Goal: Transaction & Acquisition: Purchase product/service

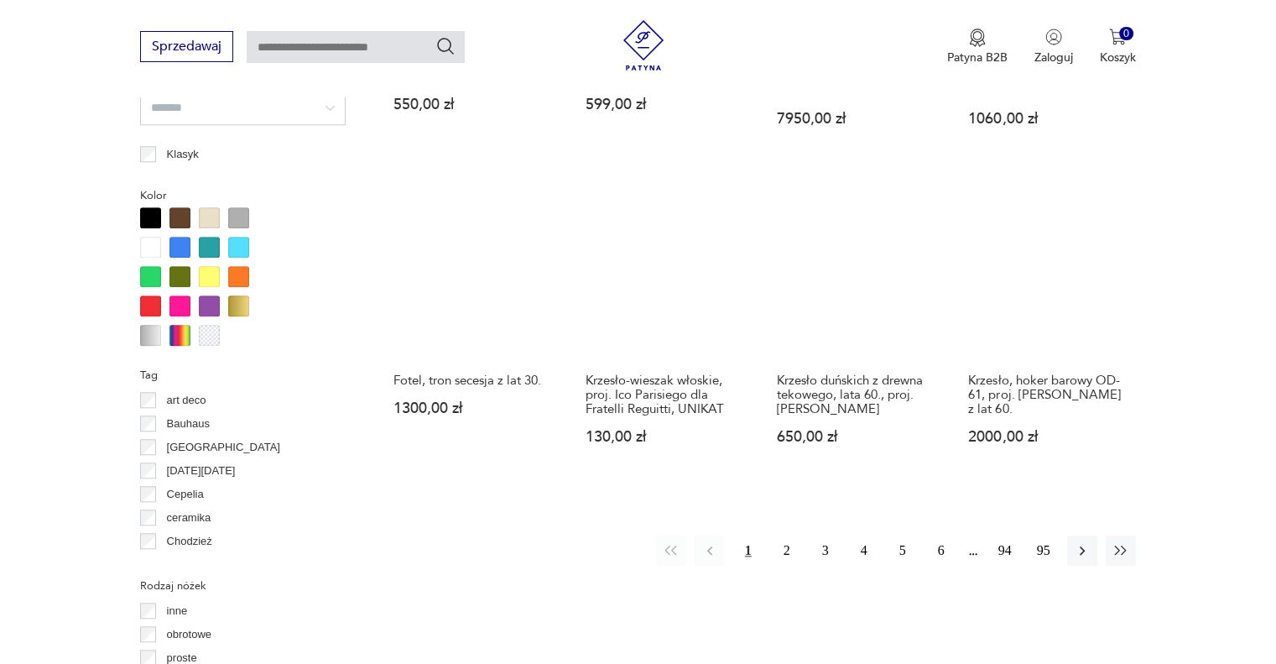
scroll to position [1511, 0]
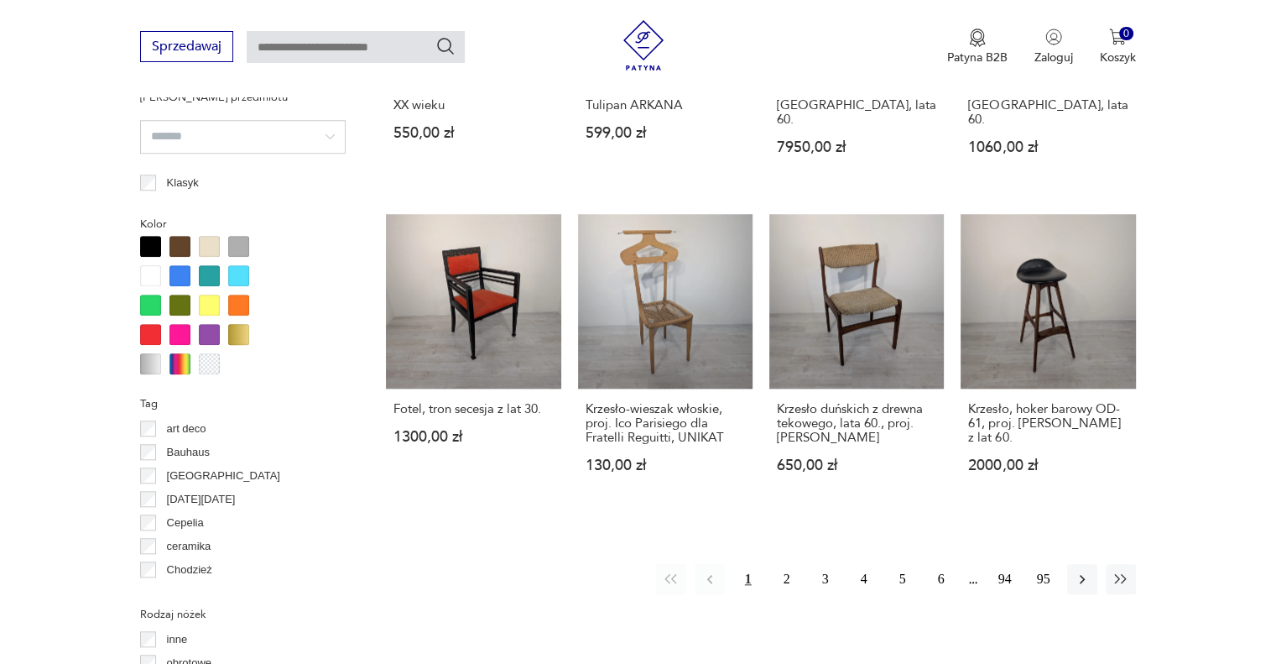
click at [368, 50] on input "text" at bounding box center [356, 47] width 218 height 32
type input "*****"
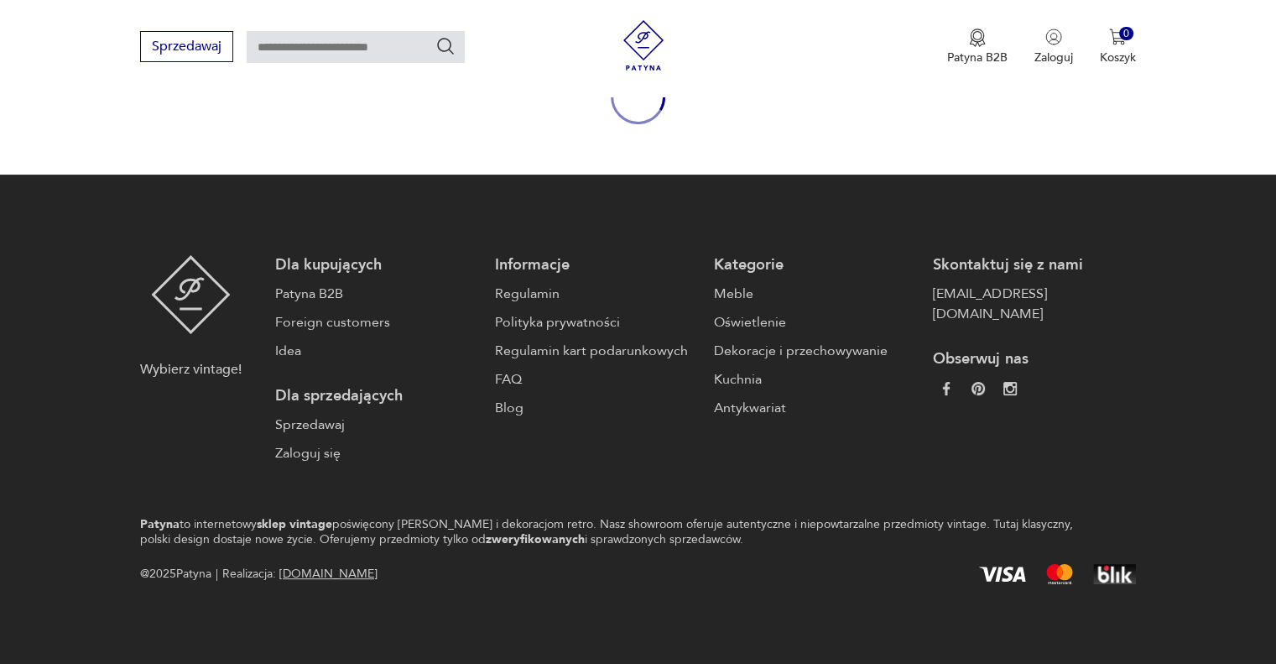
type input "*****"
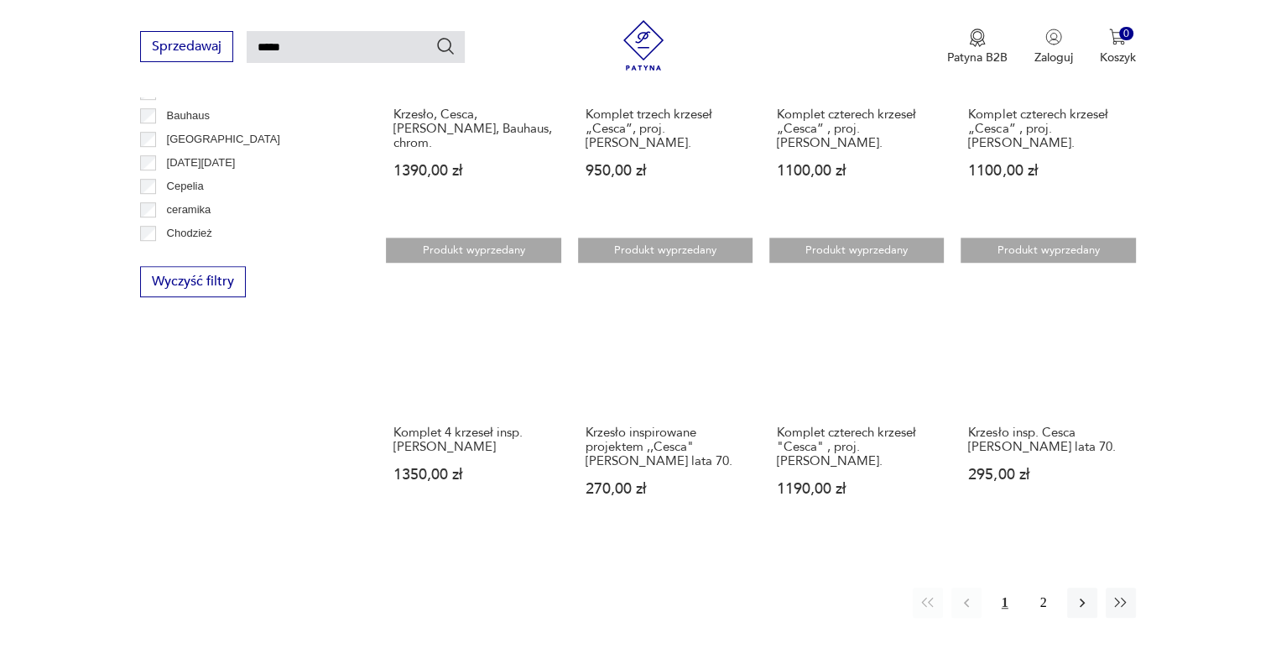
scroll to position [1343, 0]
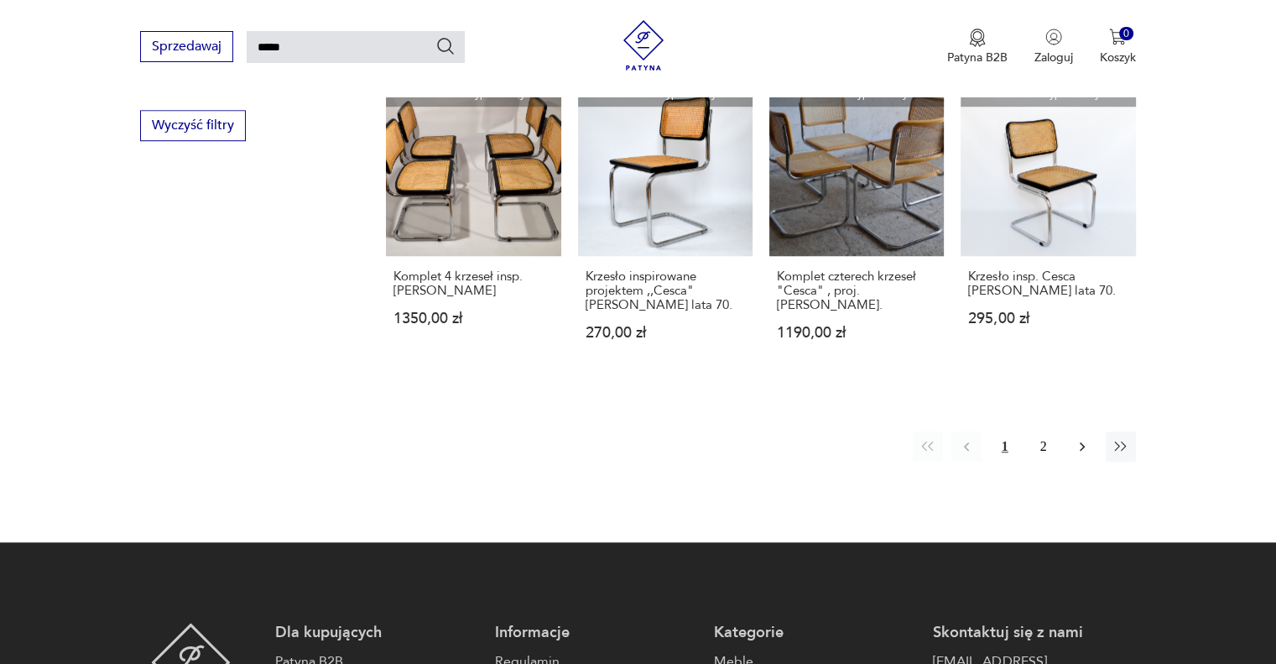
click at [1078, 438] on icon "button" at bounding box center [1082, 446] width 17 height 17
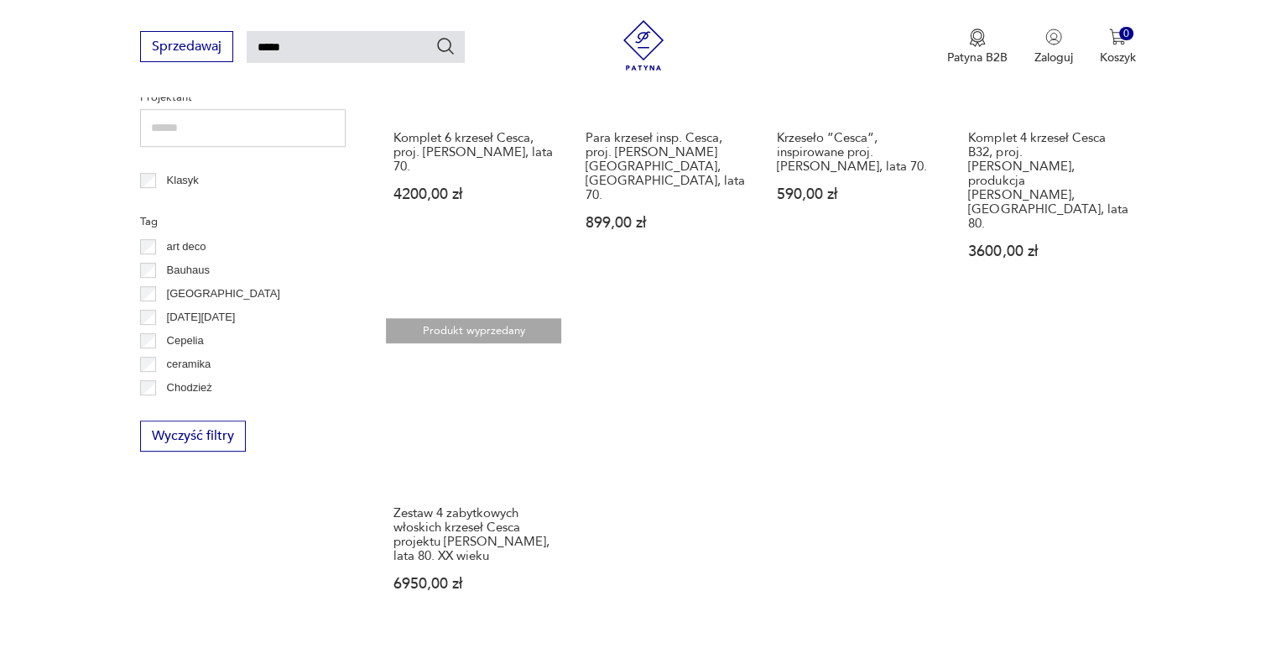
scroll to position [815, 0]
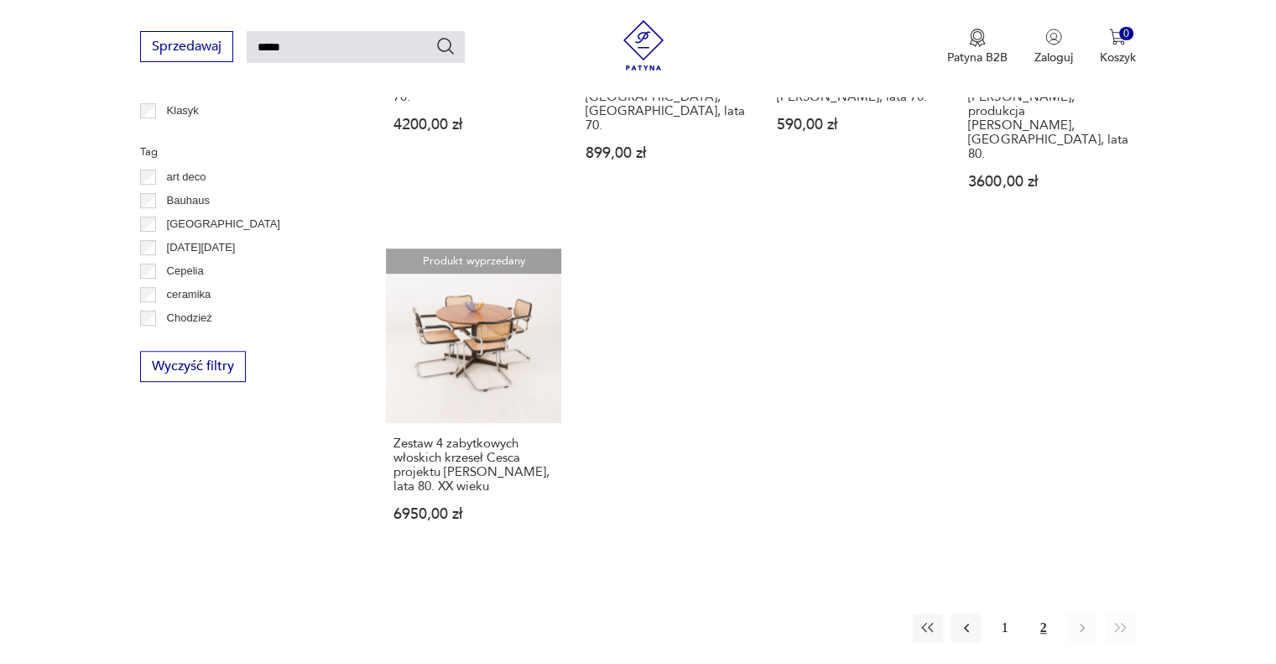
drag, startPoint x: 345, startPoint y: 56, endPoint x: 337, endPoint y: 53, distance: 9.0
click at [339, 55] on input "*****" at bounding box center [356, 47] width 218 height 32
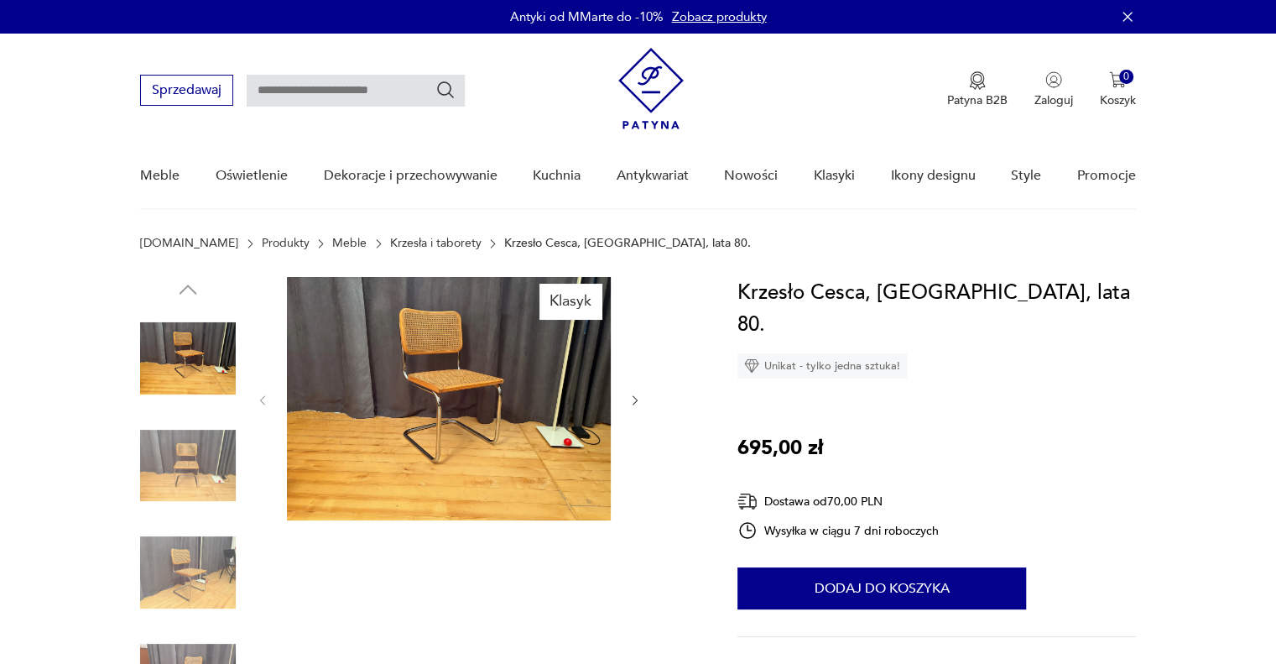
scroll to position [84, 0]
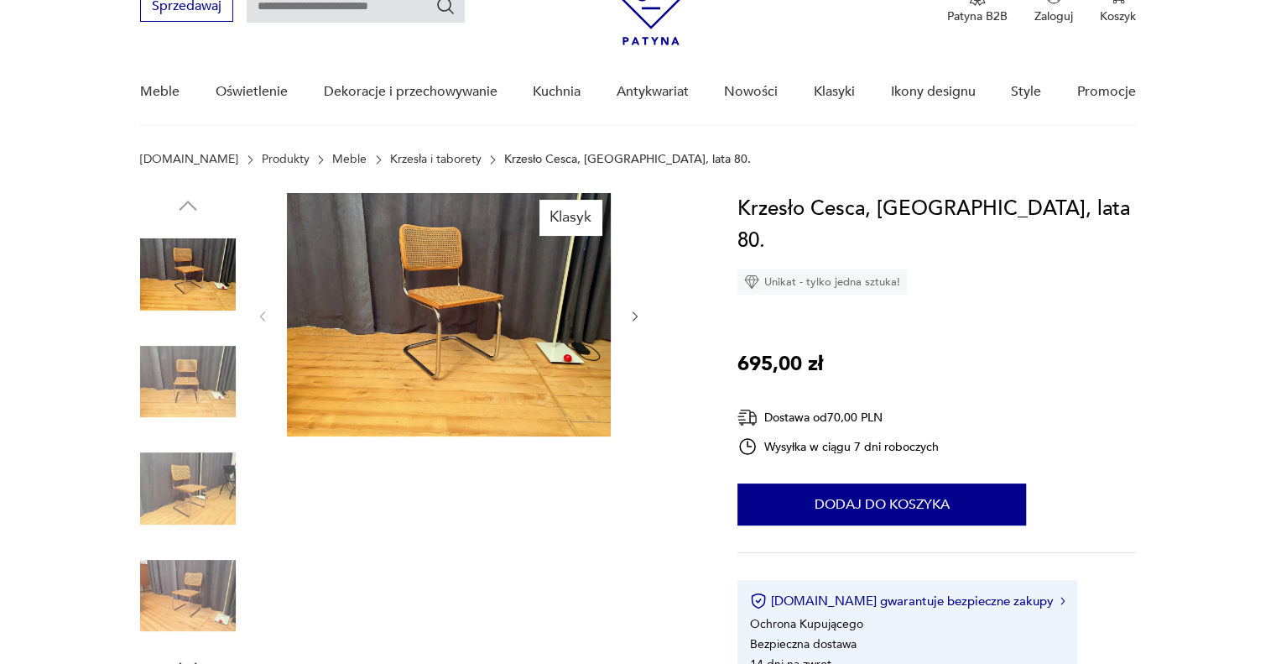
click at [435, 290] on img at bounding box center [449, 314] width 324 height 243
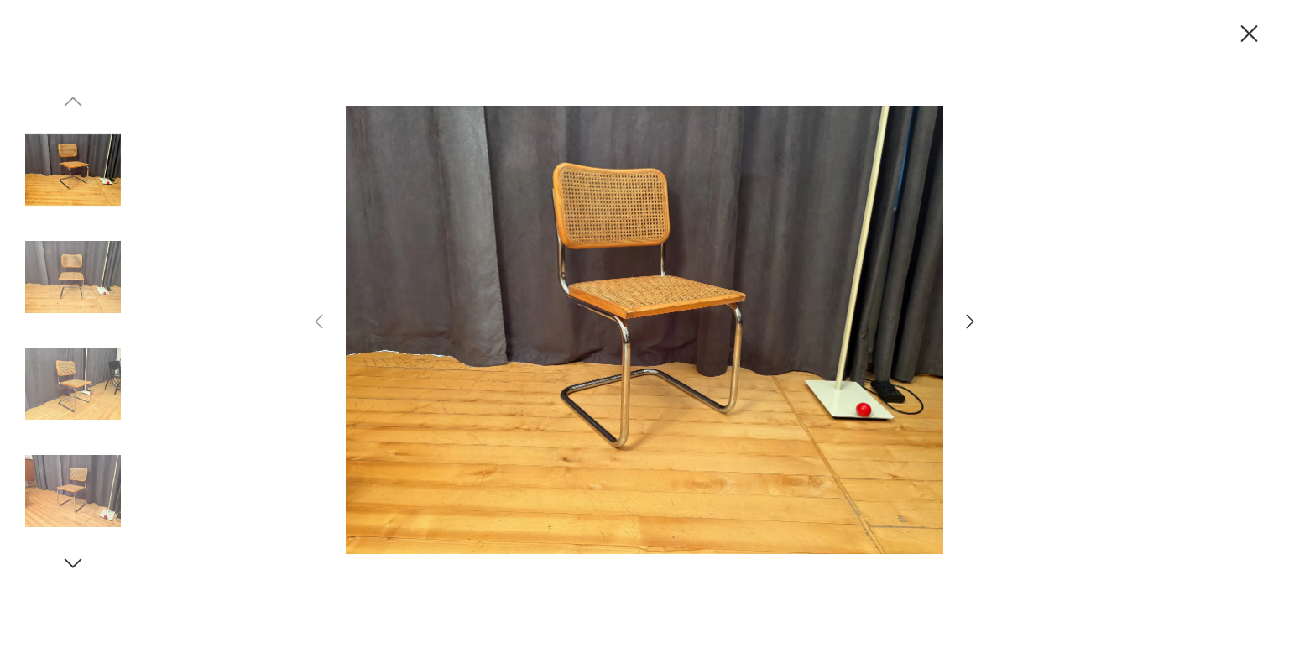
click at [958, 328] on div at bounding box center [644, 332] width 671 height 535
click at [967, 321] on icon "button" at bounding box center [970, 321] width 20 height 20
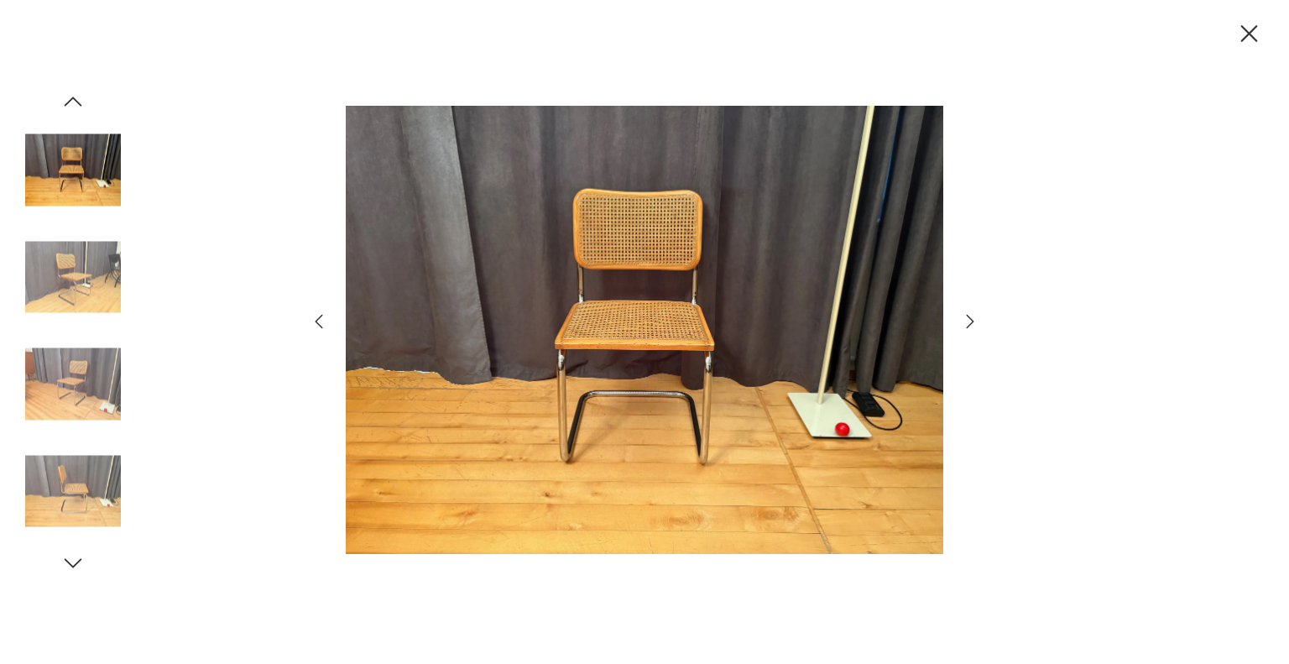
click at [967, 321] on icon "button" at bounding box center [970, 321] width 20 height 20
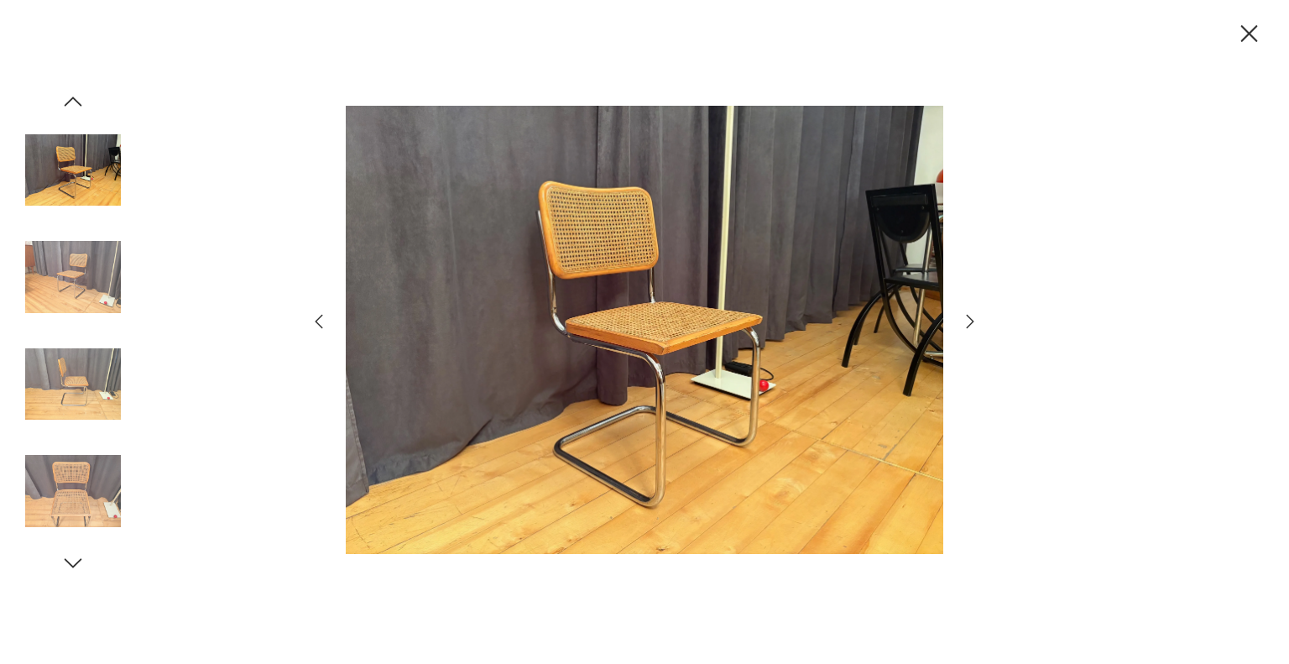
click at [967, 321] on icon "button" at bounding box center [970, 321] width 20 height 20
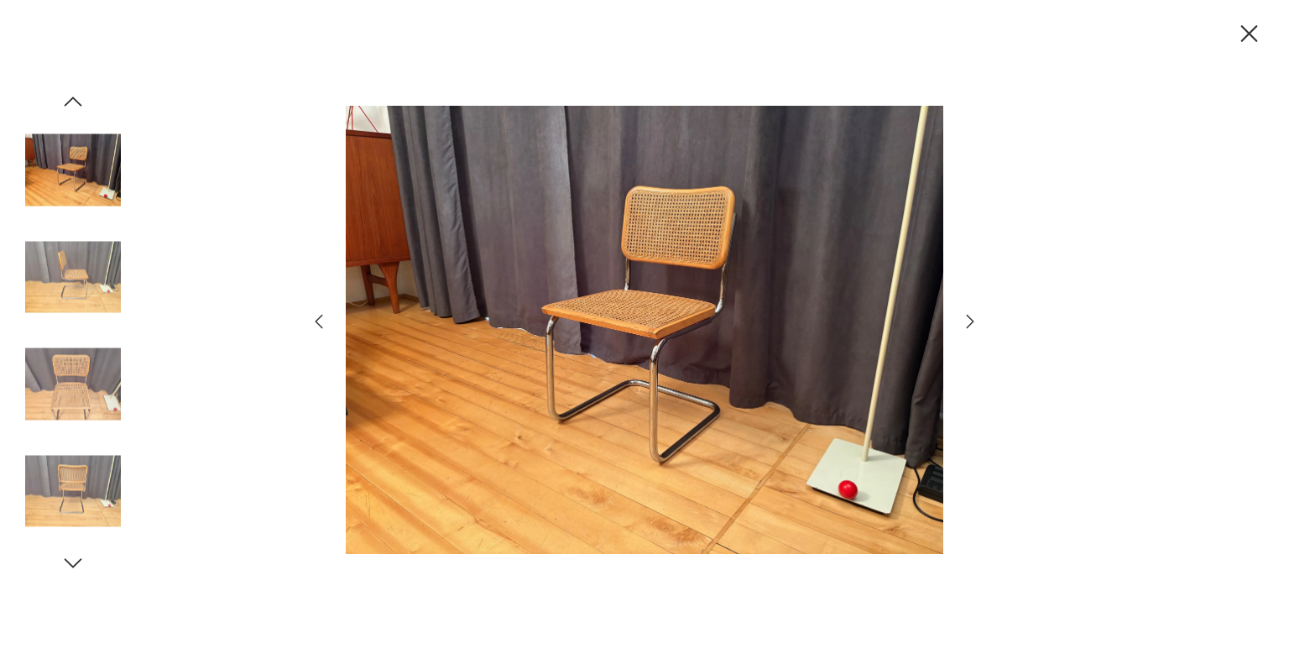
click at [967, 321] on icon "button" at bounding box center [970, 321] width 20 height 20
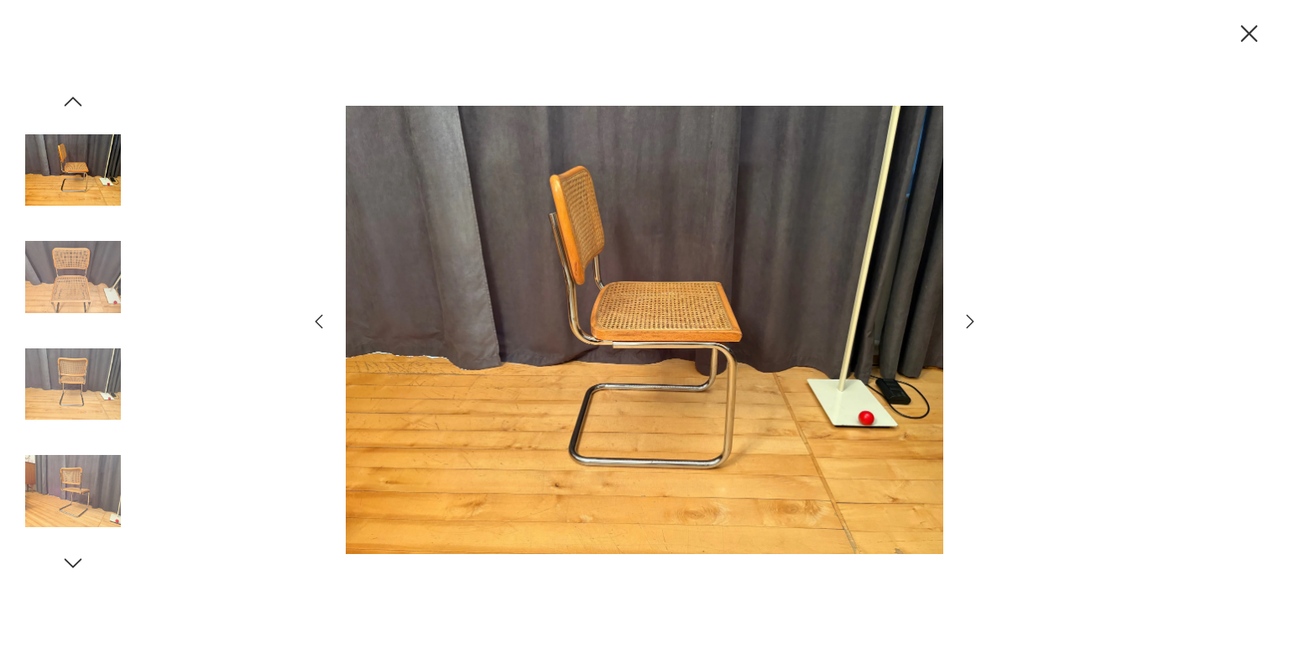
click at [967, 321] on icon "button" at bounding box center [970, 321] width 20 height 20
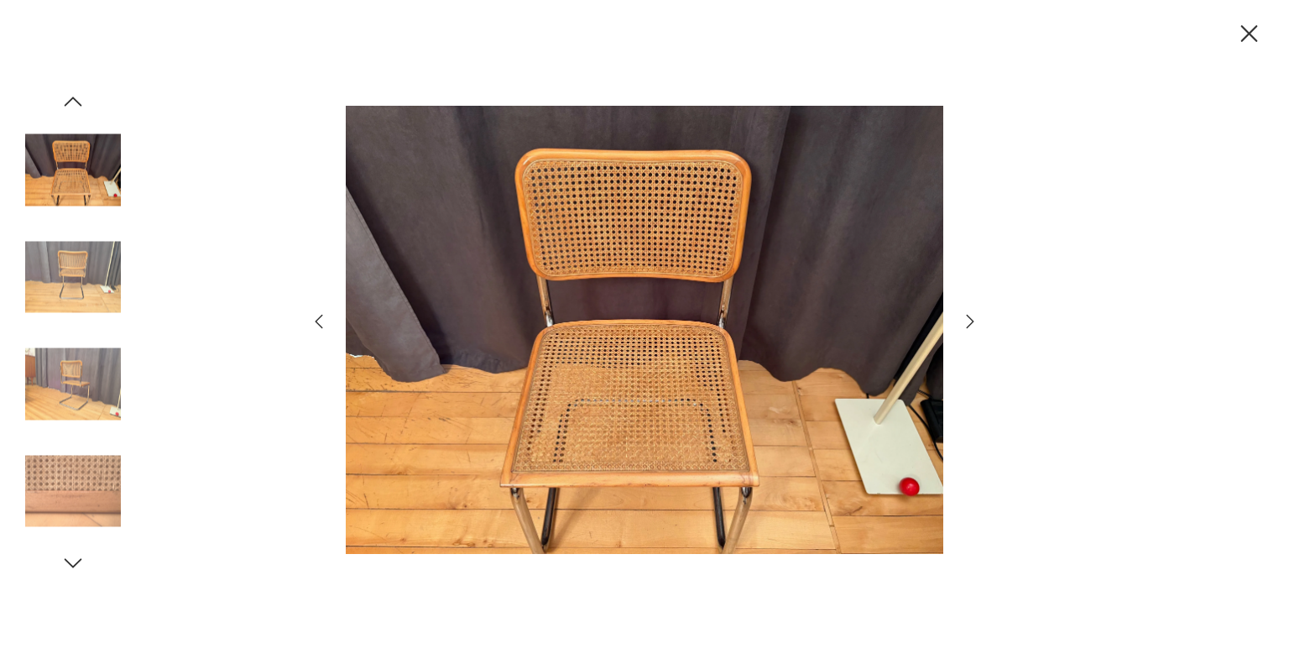
click at [967, 321] on icon "button" at bounding box center [970, 321] width 20 height 20
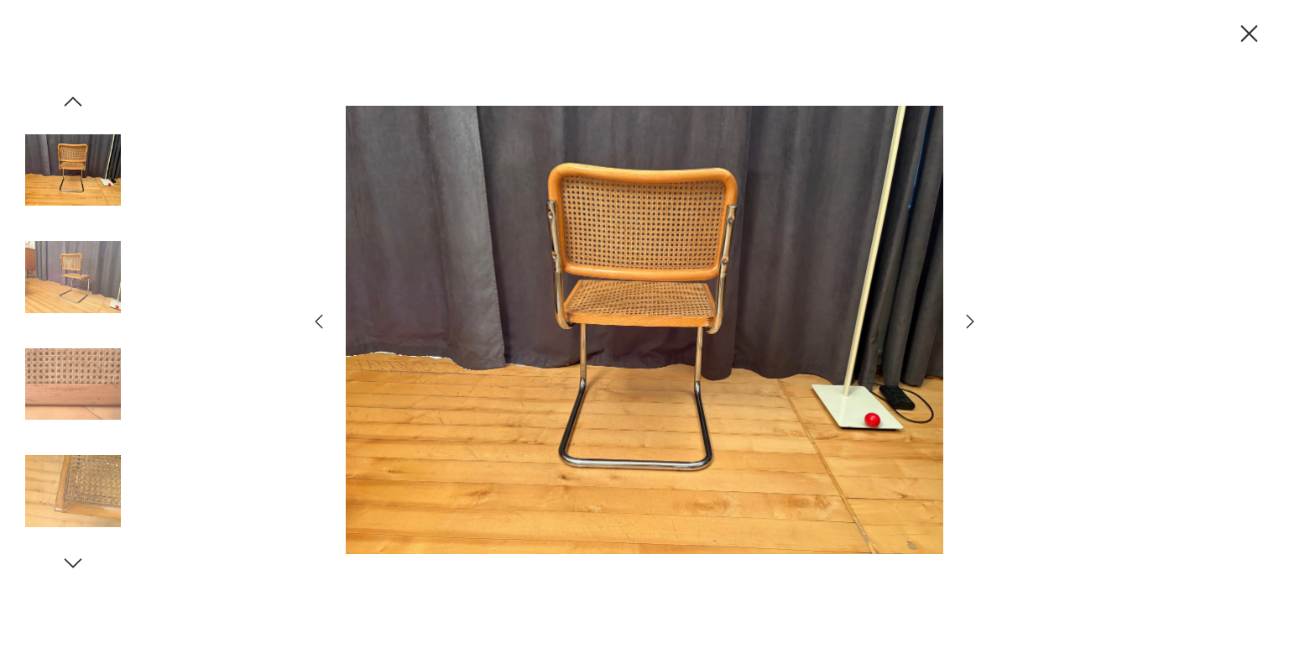
click at [967, 321] on icon "button" at bounding box center [970, 321] width 20 height 20
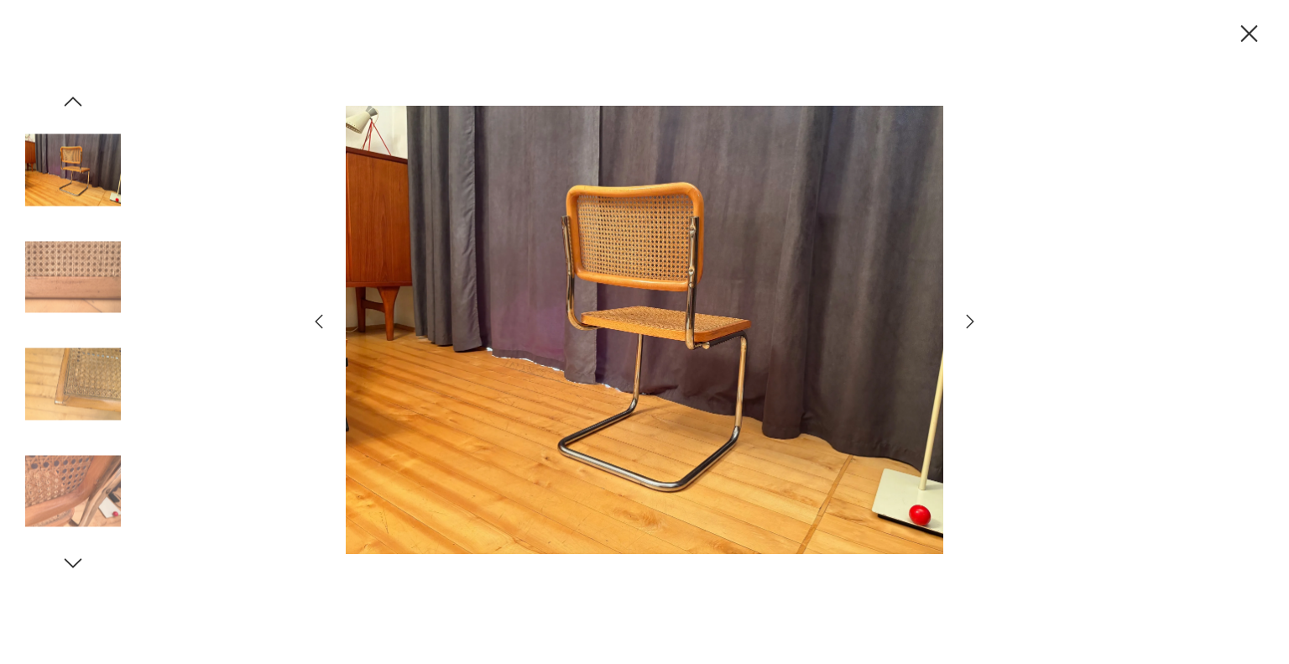
click at [967, 321] on icon "button" at bounding box center [970, 321] width 20 height 20
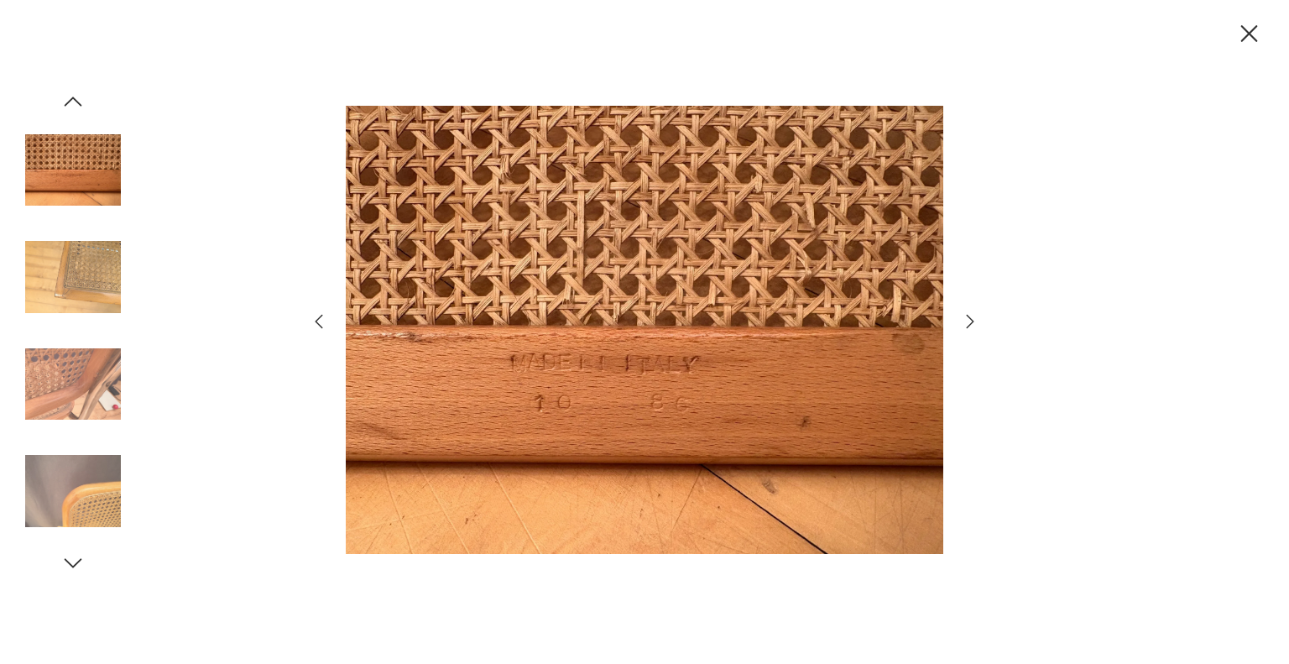
click at [967, 321] on icon "button" at bounding box center [970, 321] width 20 height 20
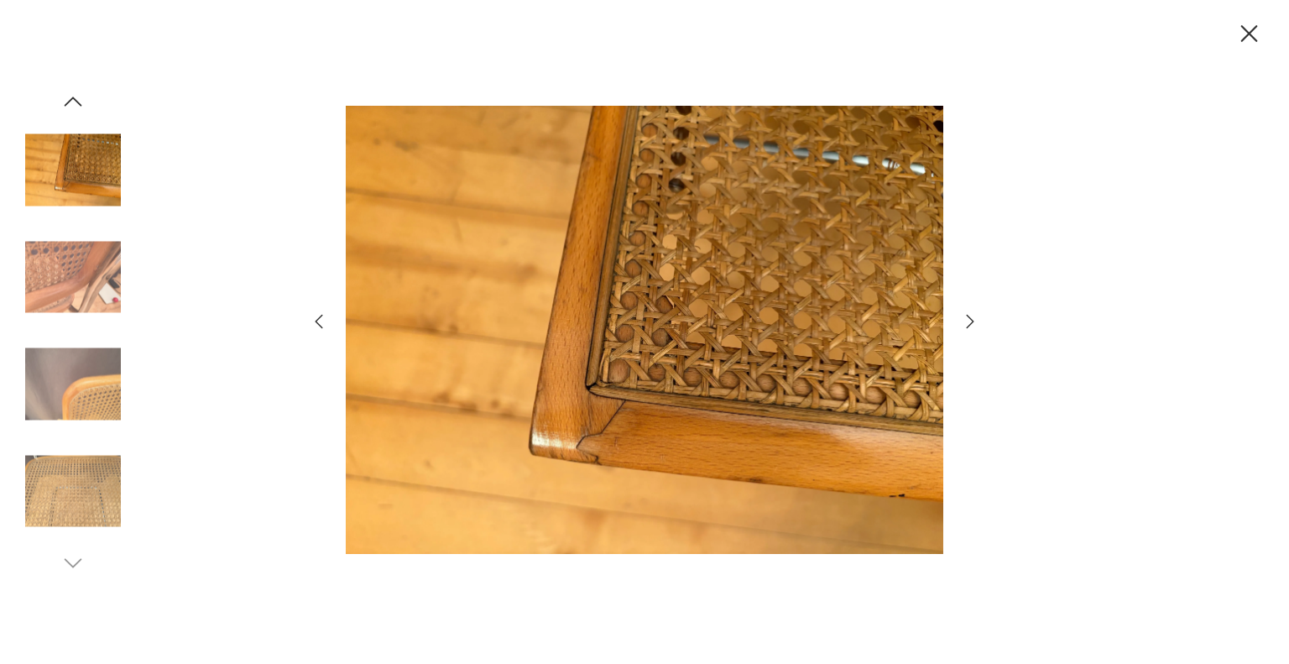
click at [967, 321] on icon "button" at bounding box center [970, 321] width 20 height 20
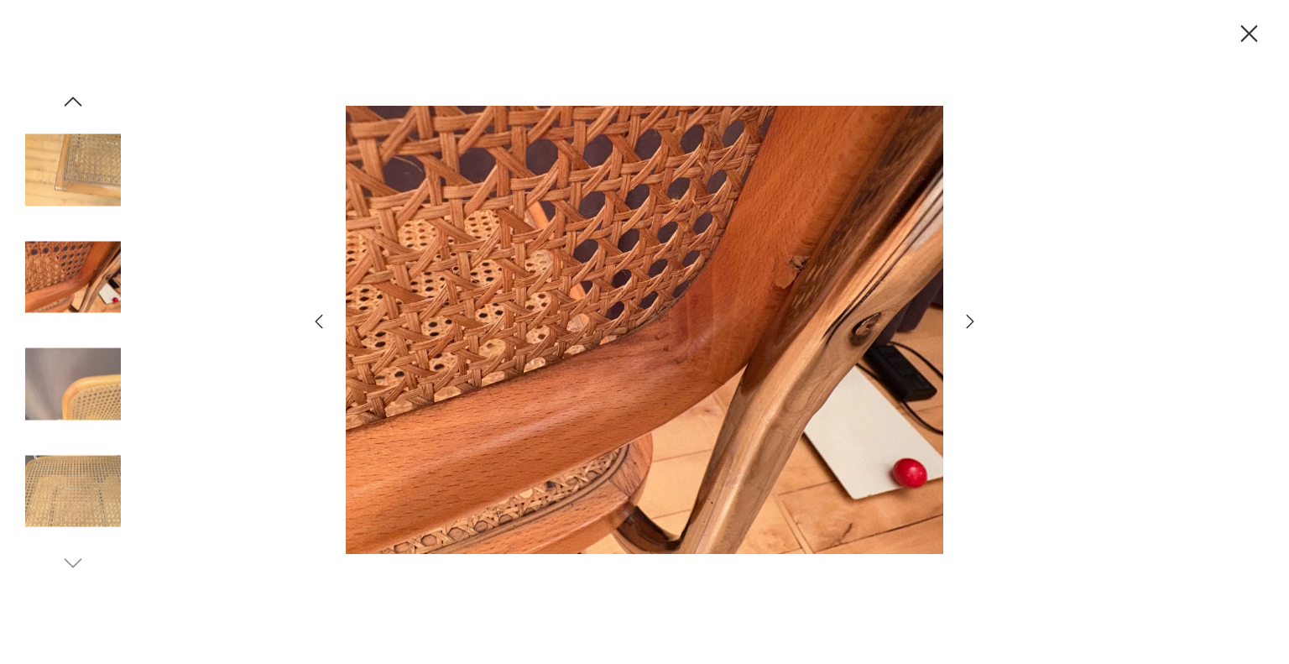
click at [967, 321] on icon "button" at bounding box center [970, 321] width 20 height 20
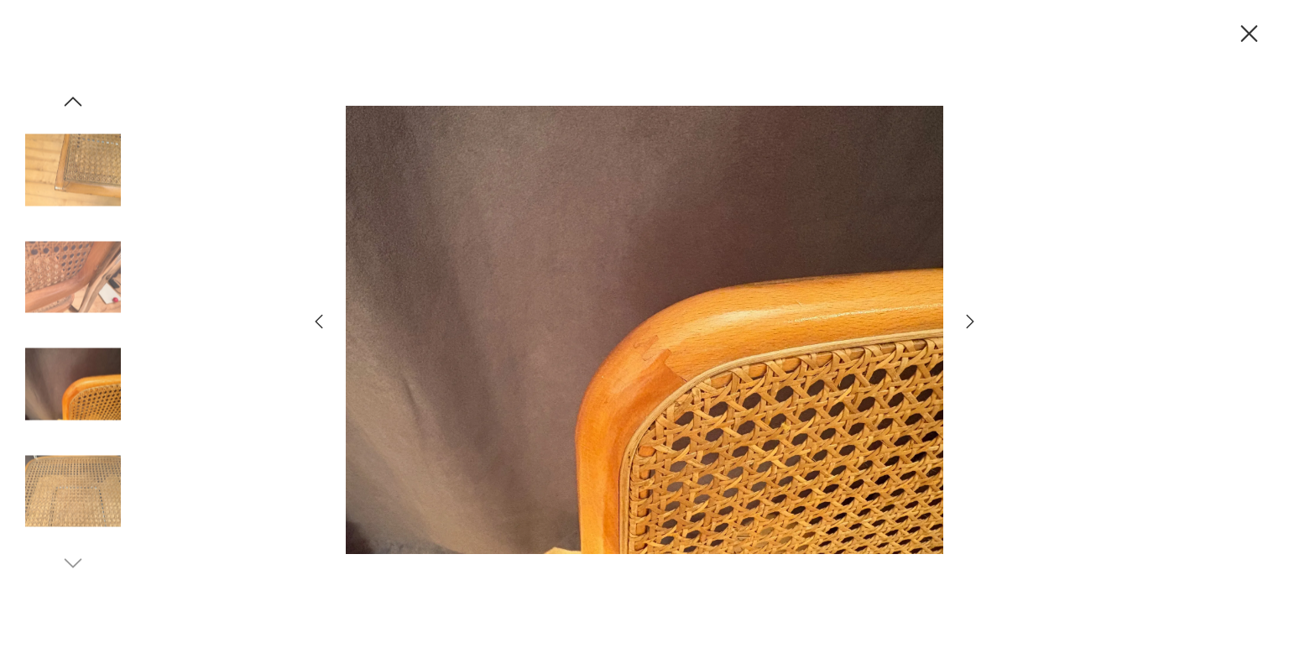
click at [967, 321] on icon "button" at bounding box center [970, 321] width 20 height 20
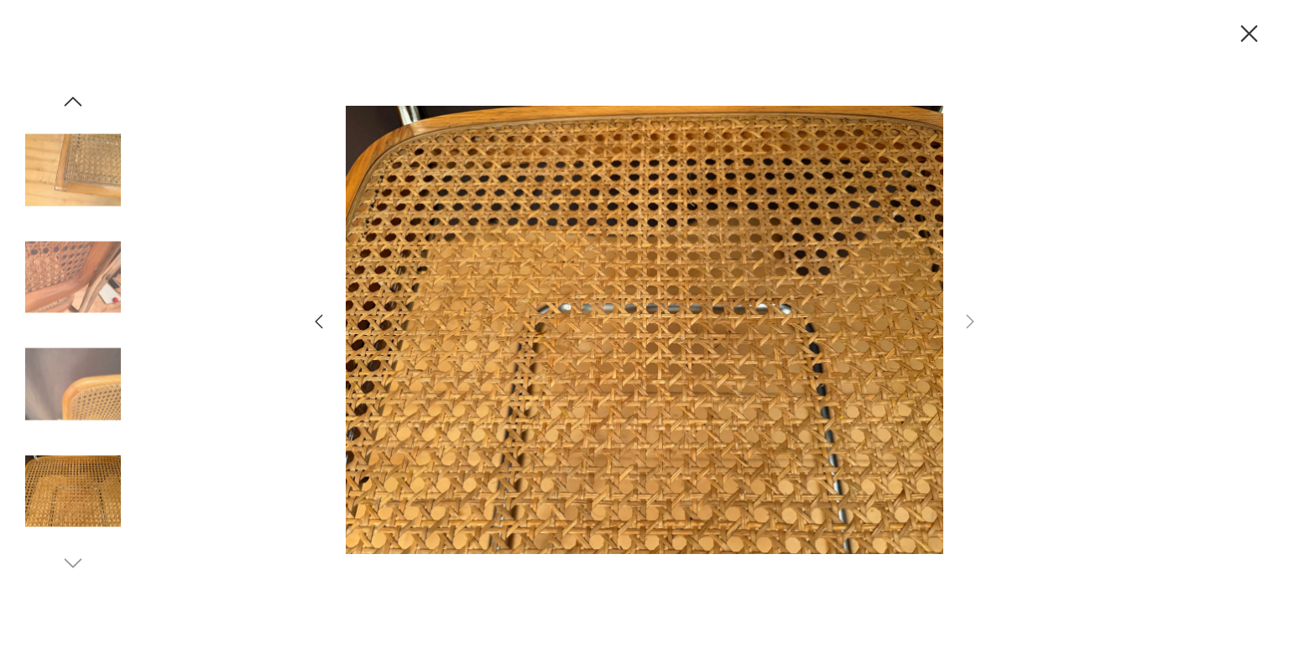
click at [1247, 36] on icon "button" at bounding box center [1249, 33] width 17 height 17
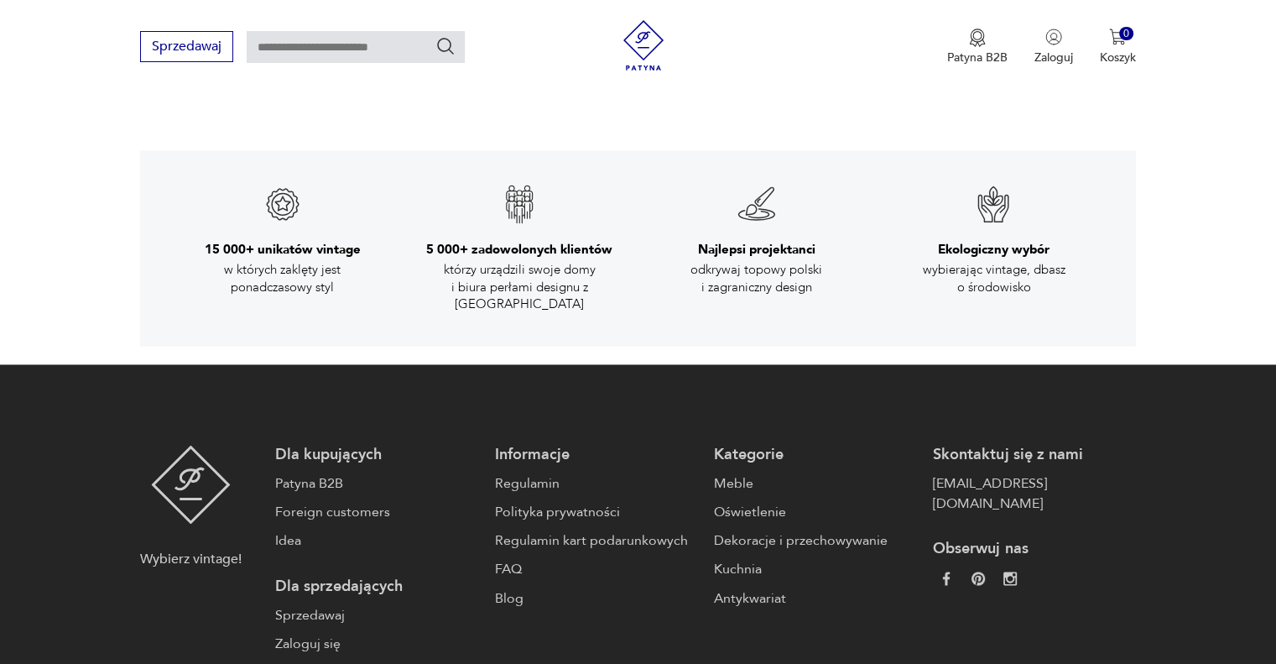
scroll to position [2628, 0]
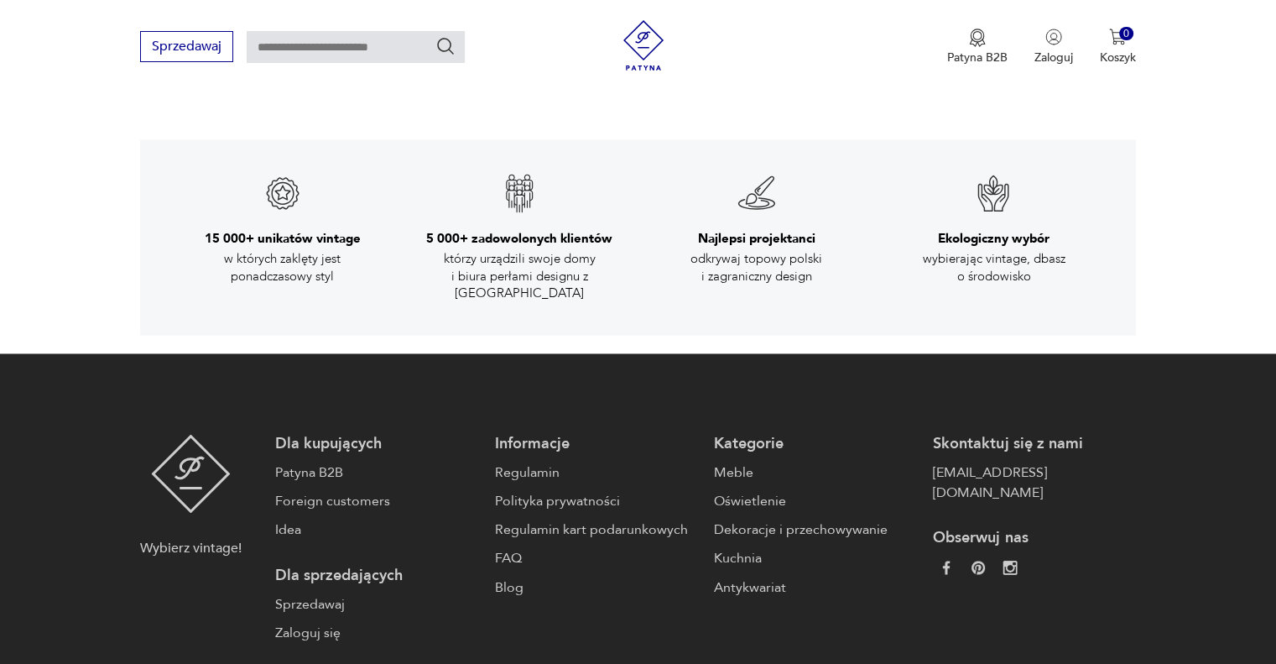
click at [1004, 561] on img at bounding box center [1011, 568] width 14 height 14
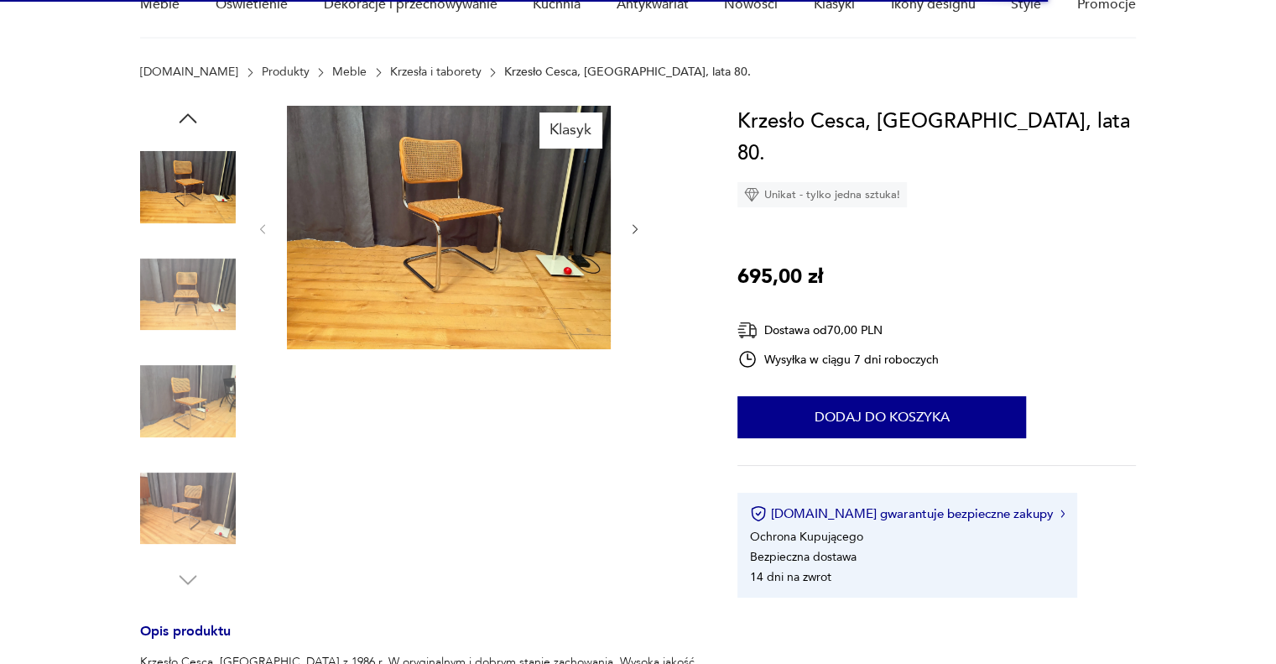
scroll to position [0, 0]
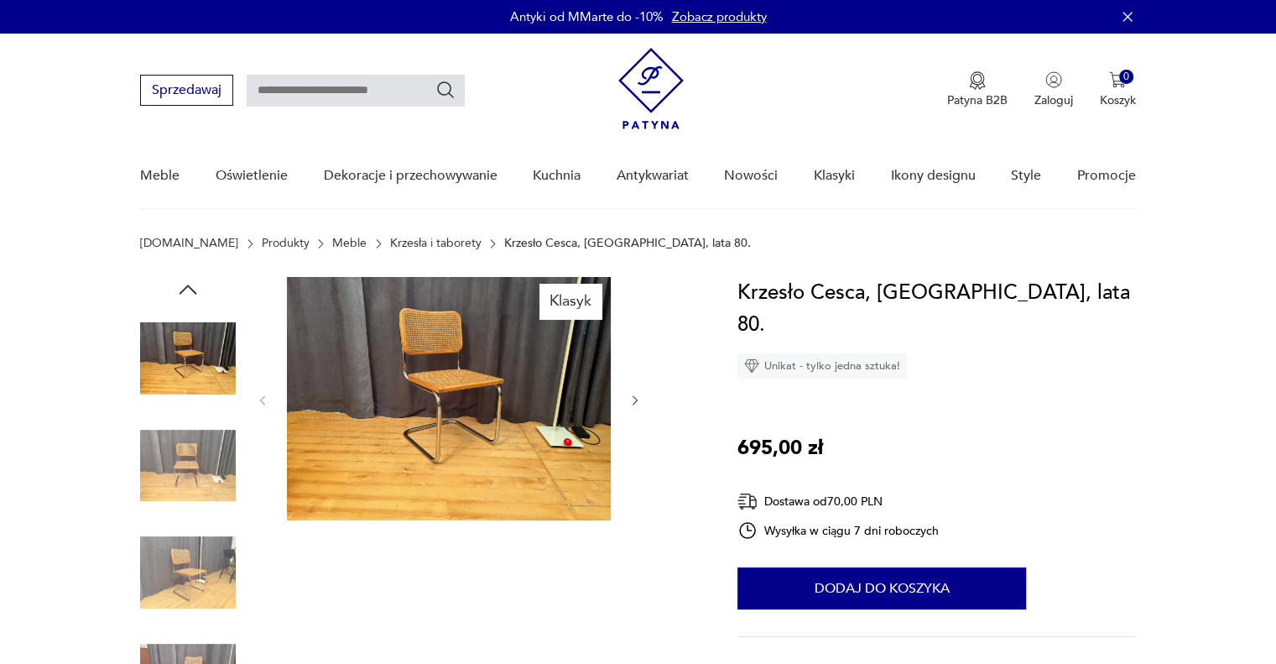
click at [275, 93] on input "text" at bounding box center [356, 91] width 218 height 32
type input "*****"
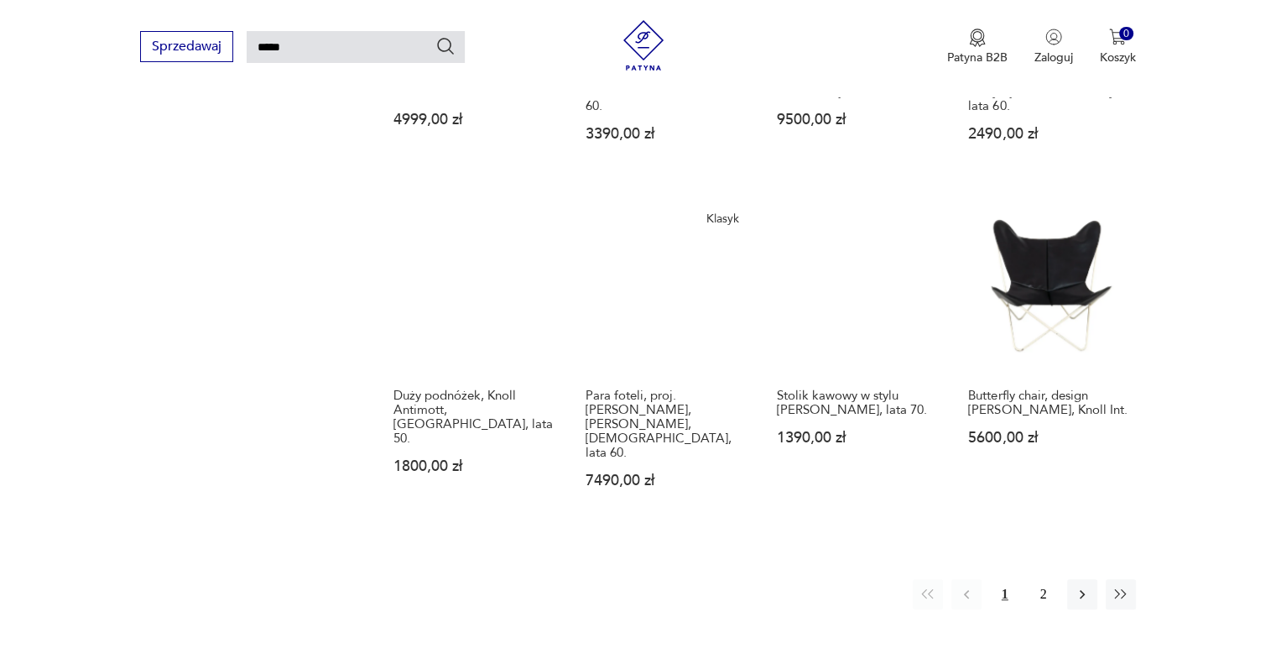
scroll to position [1234, 0]
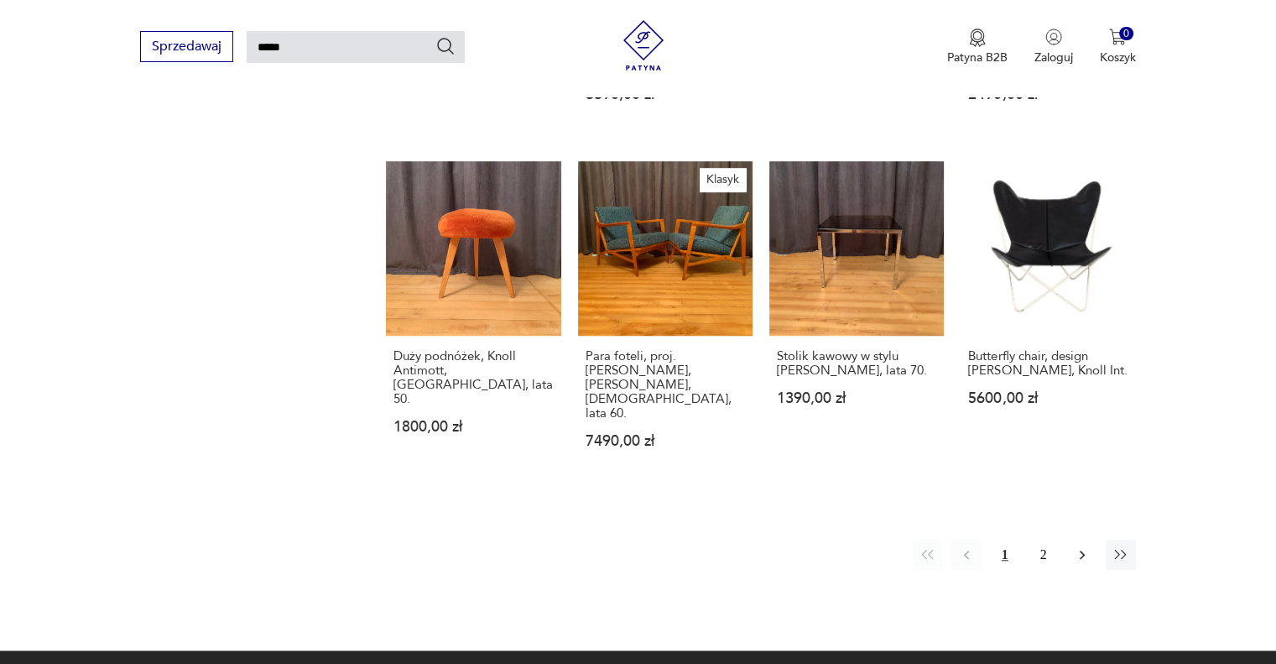
click at [1078, 546] on icon "button" at bounding box center [1082, 554] width 17 height 17
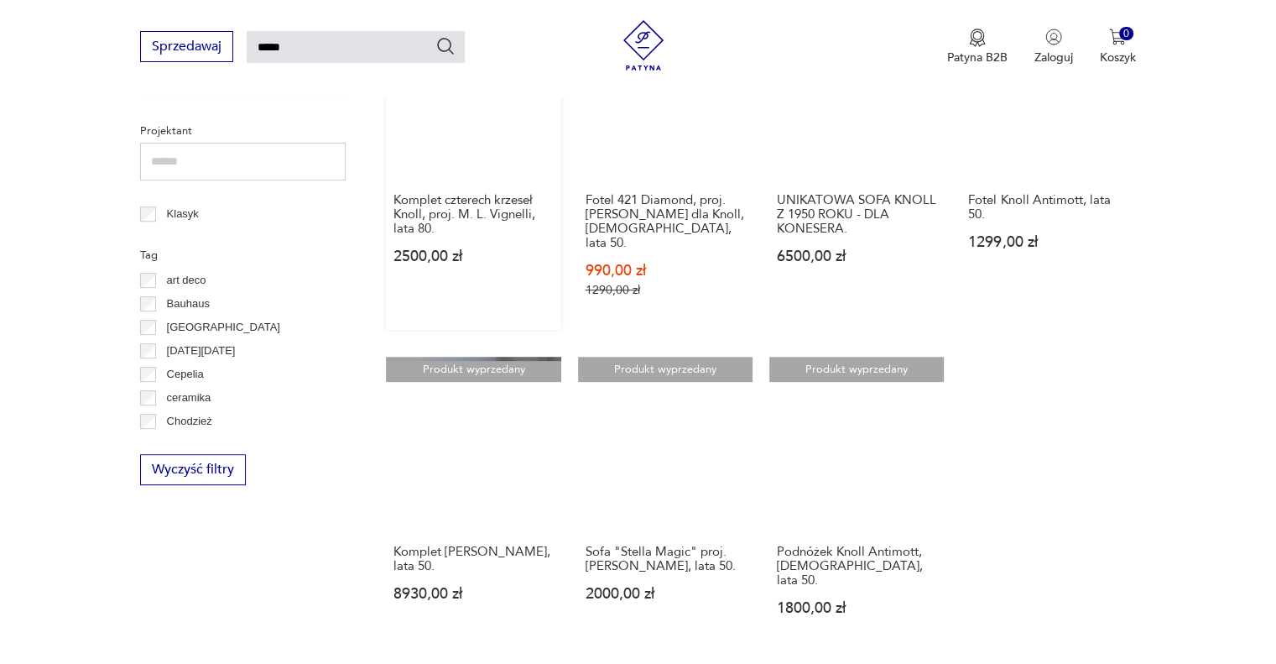
scroll to position [647, 0]
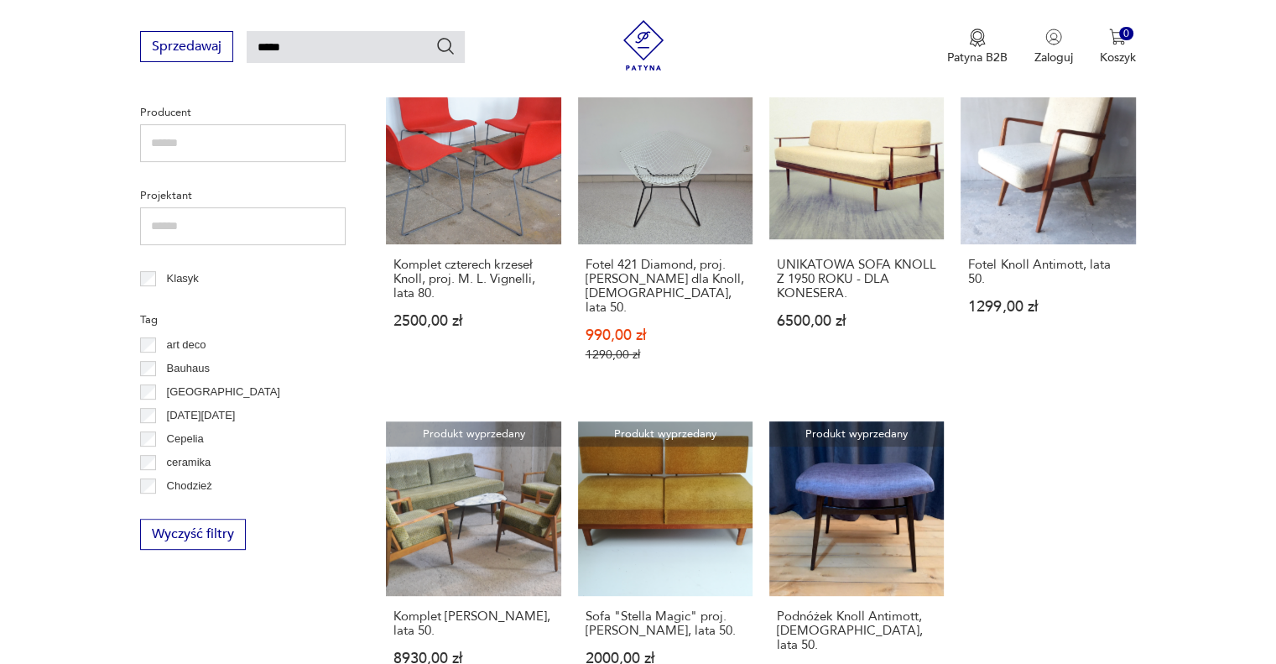
drag, startPoint x: 302, startPoint y: 45, endPoint x: 118, endPoint y: 23, distance: 185.1
click at [126, 26] on div "Sprzedawaj ***** Patyna B2B Zaloguj 0 Koszyk Twój koszyk ( 0 ) Brak produktów w…" at bounding box center [638, 48] width 1276 height 97
type input "*******"
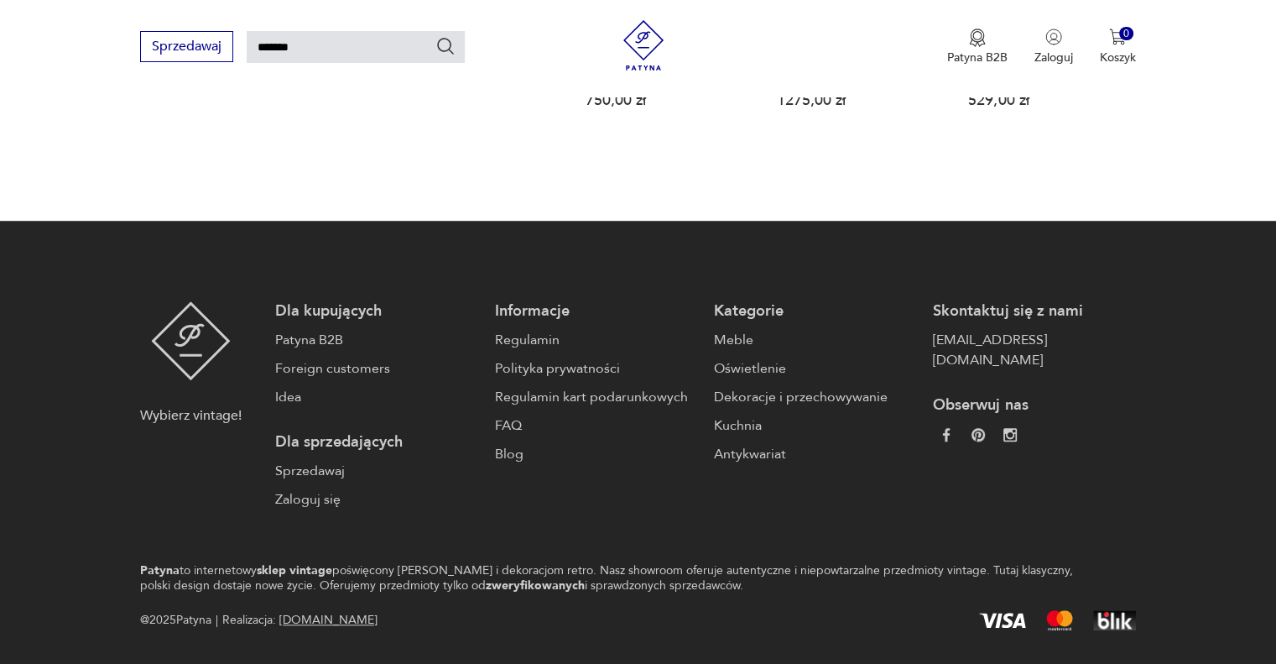
scroll to position [1208, 0]
